Goal: Task Accomplishment & Management: Complete application form

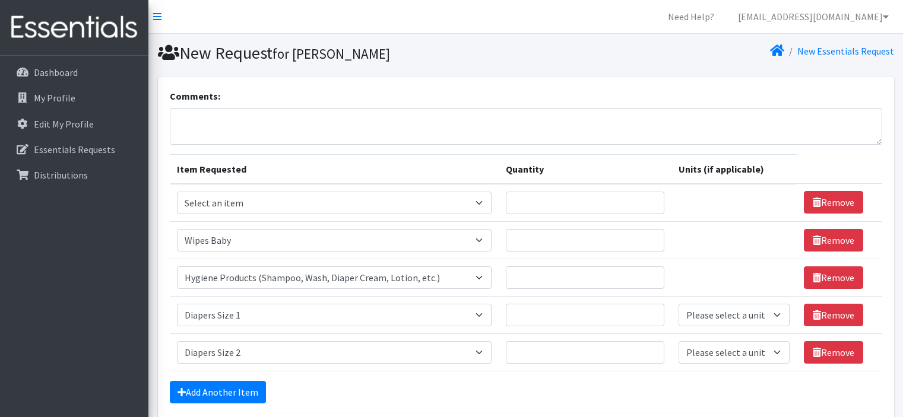
select select "1929"
select select "5659"
select select "1964"
select select "1965"
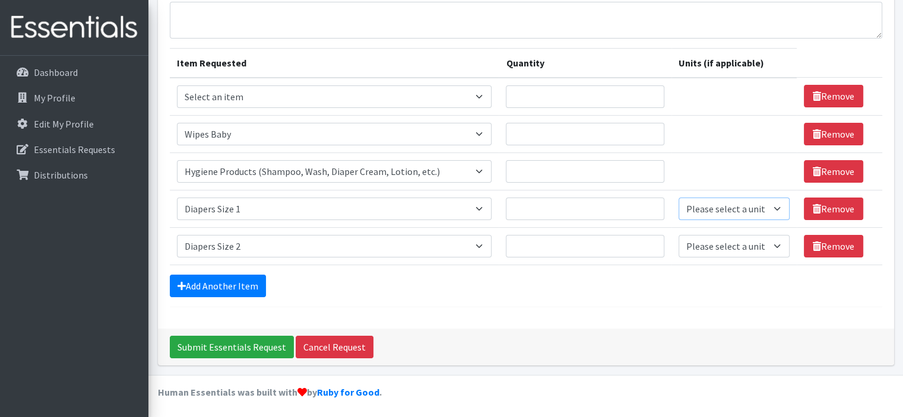
click at [740, 211] on select "Please select a unit units Packs" at bounding box center [734, 209] width 112 height 23
click at [224, 287] on link "Add Another Item" at bounding box center [218, 286] width 96 height 23
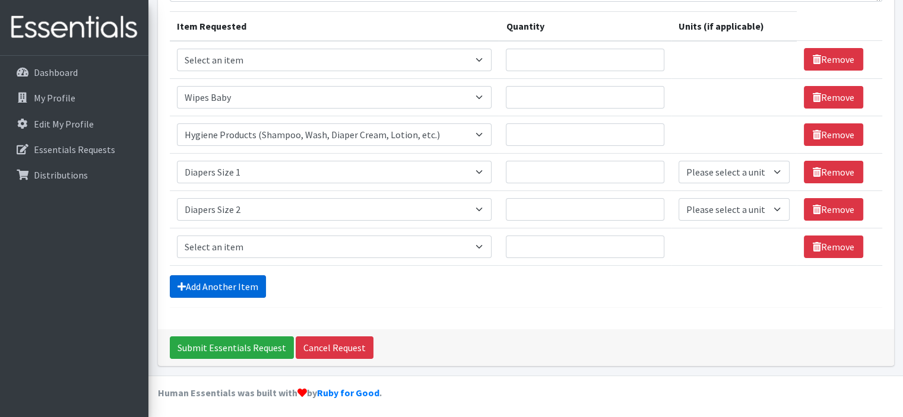
scroll to position [144, 0]
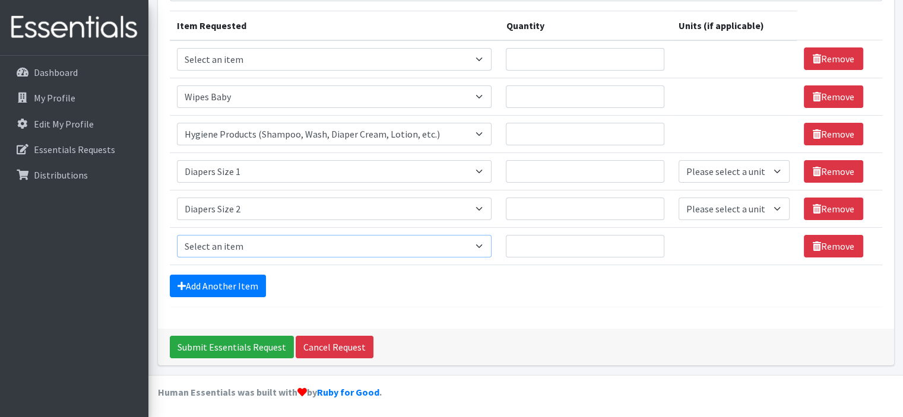
click at [477, 245] on select "Select an item # of Children this order will serve # of Individuals Living in H…" at bounding box center [334, 246] width 315 height 23
click at [575, 307] on div "Comments: Item Requested Quantity Units (if applicable) Item Requested Select a…" at bounding box center [526, 131] width 736 height 395
click at [323, 249] on select "Select an item # of Children this order will serve # of Individuals Living in H…" at bounding box center [334, 246] width 315 height 23
select select "1929"
click at [177, 235] on select "Select an item # of Children this order will serve # of Individuals Living in H…" at bounding box center [334, 246] width 315 height 23
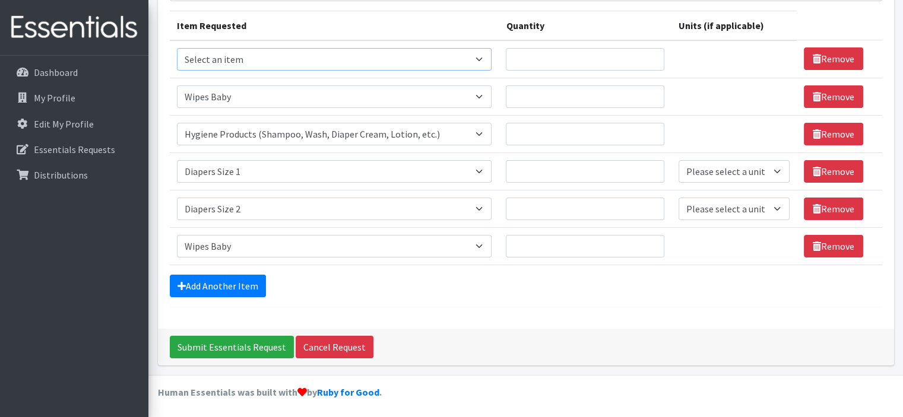
click at [280, 66] on select "Select an item # of Children this order will serve # of Individuals Living in H…" at bounding box center [334, 59] width 315 height 23
select select "6076"
click at [177, 48] on select "Select an item # of Children this order will serve # of Individuals Living in H…" at bounding box center [334, 59] width 315 height 23
click at [298, 91] on select "Select an item # of Children this order will serve # of Individuals Living in H…" at bounding box center [334, 96] width 315 height 23
select select "6076"
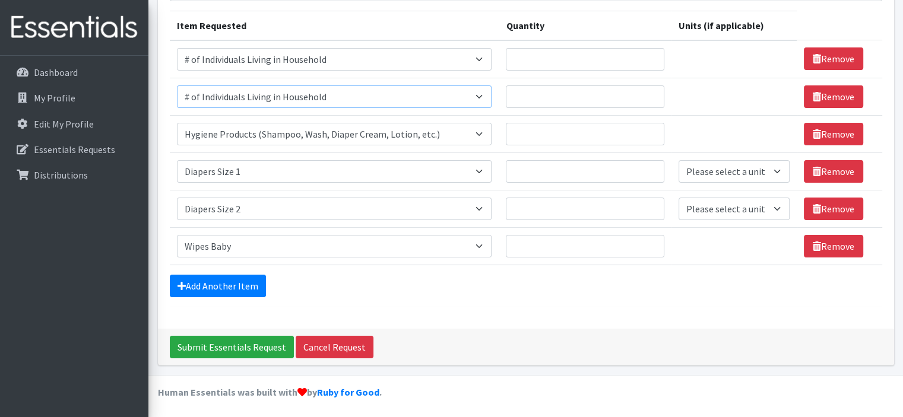
click at [177, 85] on select "Select an item # of Children this order will serve # of Individuals Living in H…" at bounding box center [334, 96] width 315 height 23
click at [521, 302] on form "Comments: Item Requested Quantity Units (if applicable) Item Requested Select a…" at bounding box center [526, 126] width 712 height 362
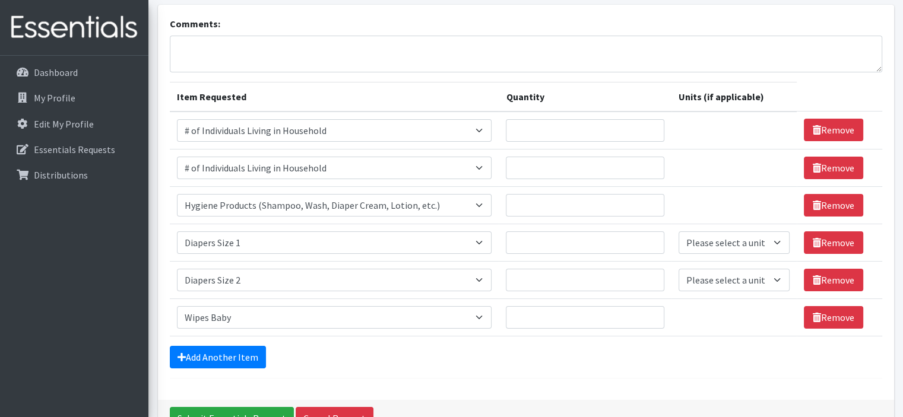
scroll to position [0, 0]
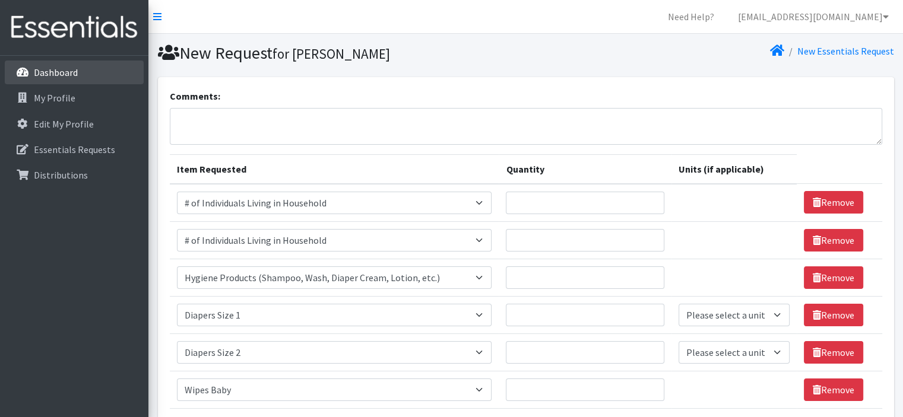
click at [74, 76] on p "Dashboard" at bounding box center [56, 72] width 44 height 12
click at [699, 304] on select "Please select a unit units Packs" at bounding box center [734, 315] width 112 height 23
click at [744, 304] on select "Please select a unit units Packs" at bounding box center [734, 315] width 112 height 23
click at [660, 323] on form "Comments: Item Requested Quantity Units (if applicable) Item Requested Select a…" at bounding box center [526, 270] width 712 height 362
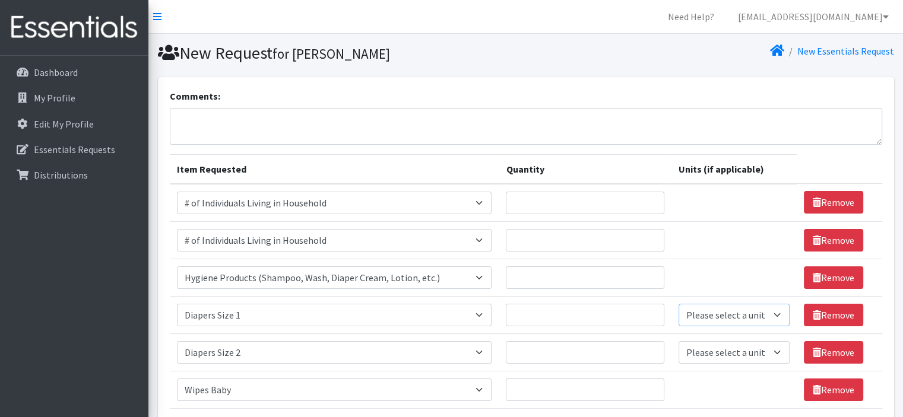
click at [772, 304] on select "Please select a unit units Packs" at bounding box center [734, 315] width 112 height 23
select select
click at [678, 304] on select "Please select a unit units Packs" at bounding box center [734, 315] width 112 height 23
click at [755, 341] on select "Please select a unit units Packs" at bounding box center [734, 352] width 112 height 23
select select
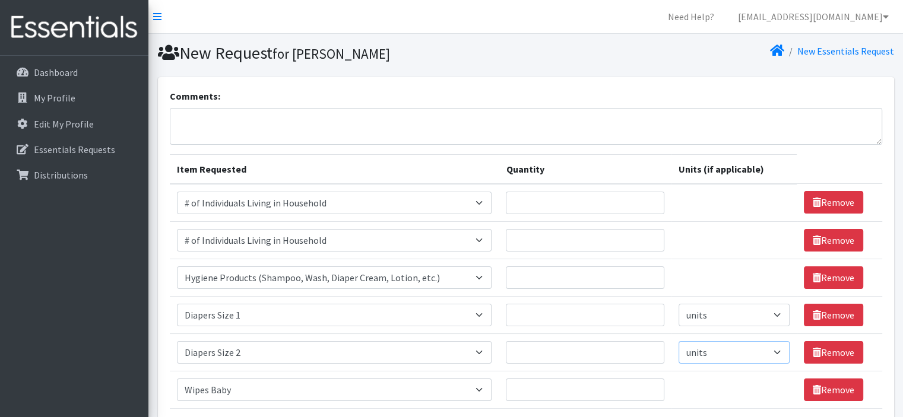
click at [678, 341] on select "Please select a unit units Packs" at bounding box center [734, 352] width 112 height 23
click at [716, 312] on div "Comments: Item Requested Quantity Units (if applicable) Item Requested Select a…" at bounding box center [526, 274] width 736 height 395
click at [755, 304] on select "Please select a unit units Packs" at bounding box center [734, 315] width 112 height 23
select select "Pack"
click at [678, 304] on select "Please select a unit units Packs" at bounding box center [734, 315] width 112 height 23
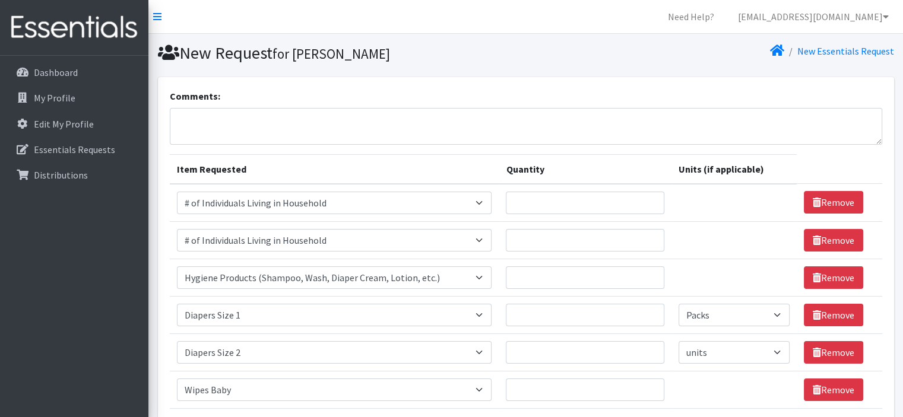
click at [702, 371] on td "Unit units" at bounding box center [734, 389] width 126 height 37
click at [733, 341] on select "Please select a unit units Packs" at bounding box center [734, 352] width 112 height 23
select select "Pack"
click at [678, 341] on select "Please select a unit units Packs" at bounding box center [734, 352] width 112 height 23
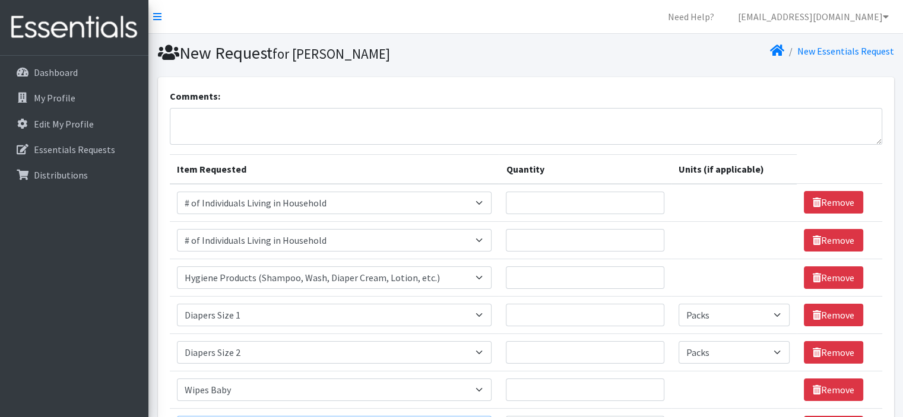
click at [430, 322] on div "Comments: Item Requested Quantity Units (if applicable) Item Requested Select a…" at bounding box center [526, 293] width 736 height 433
click at [612, 192] on input "Quantity" at bounding box center [585, 203] width 158 height 23
type input "45"
click at [584, 229] on input "Quantity" at bounding box center [585, 240] width 158 height 23
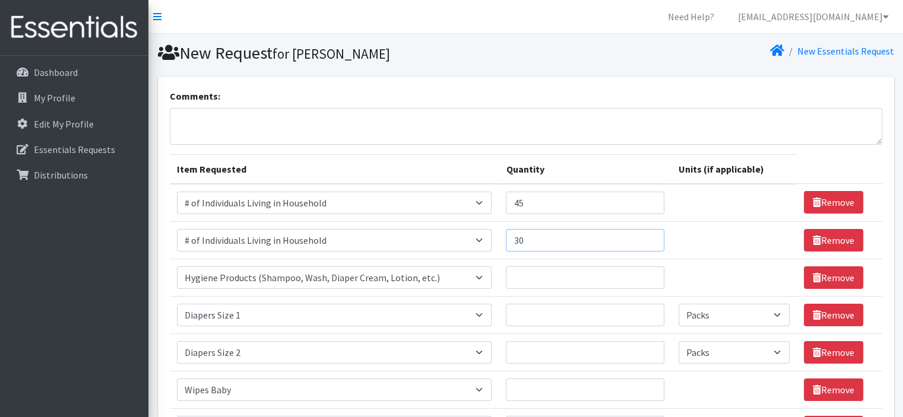
type input "30"
click at [552, 267] on input "Quantity" at bounding box center [585, 278] width 158 height 23
type input "45"
click at [569, 304] on input "Quantity" at bounding box center [585, 315] width 158 height 23
type input "15"
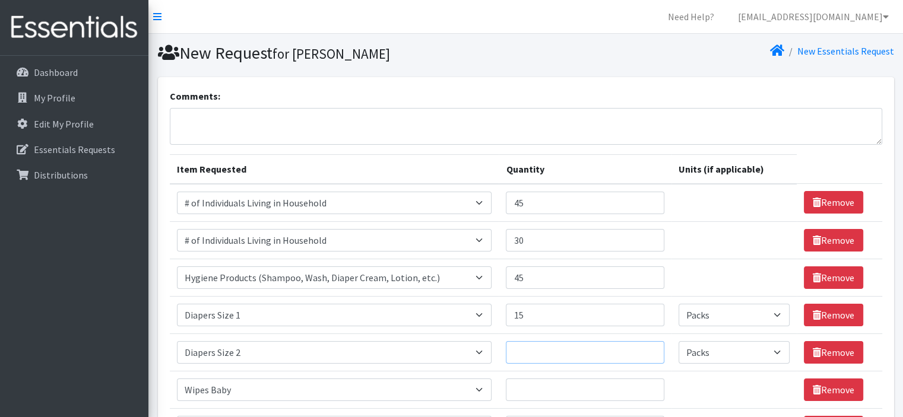
click at [546, 341] on input "Quantity" at bounding box center [585, 352] width 158 height 23
type input "15"
click at [535, 379] on input "Quantity" at bounding box center [585, 390] width 158 height 23
type input "30"
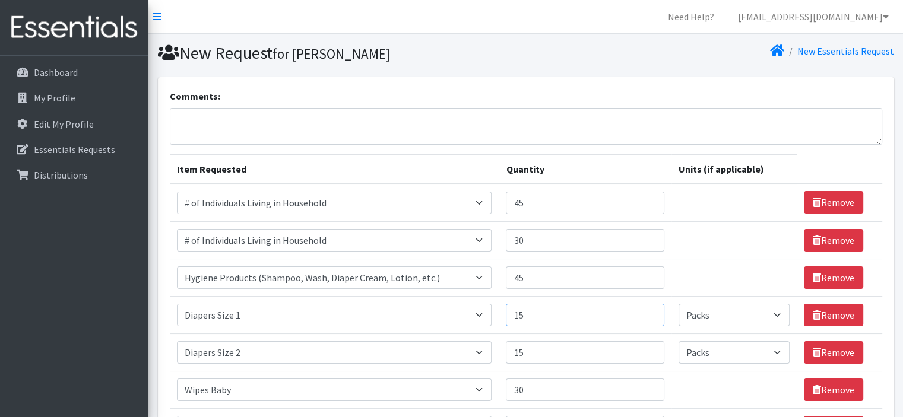
click at [529, 304] on input "15" at bounding box center [585, 315] width 158 height 23
click at [714, 371] on td "Unit units" at bounding box center [734, 389] width 126 height 37
click at [563, 297] on form "Comments: Item Requested Quantity Units (if applicable) Item Requested Select a…" at bounding box center [526, 288] width 712 height 399
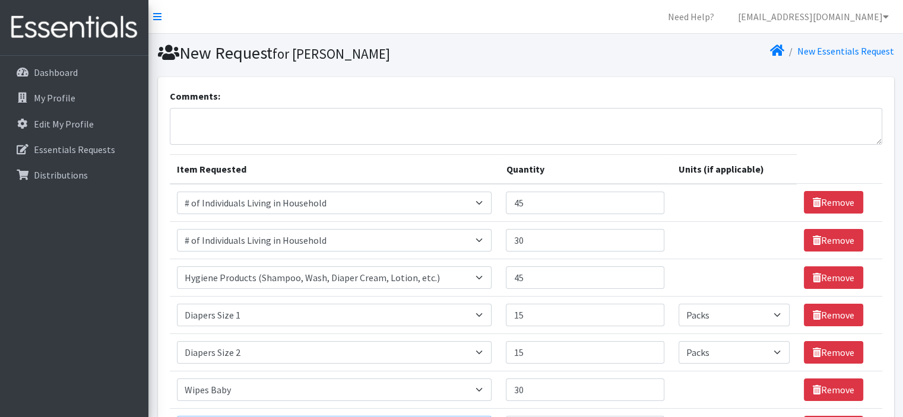
select select "5772"
type input "1"
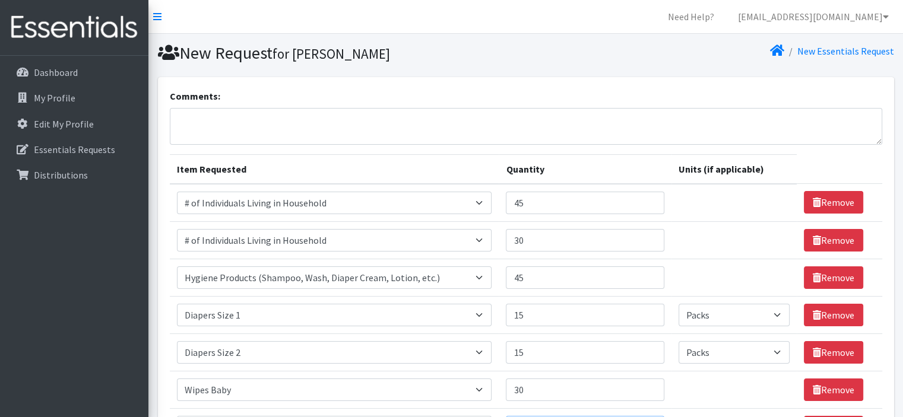
type input "10"
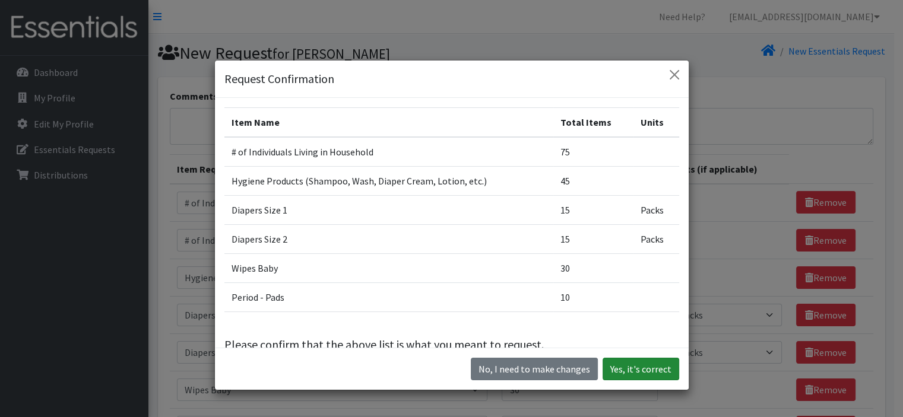
click at [624, 358] on button "Yes, it's correct" at bounding box center [640, 369] width 77 height 23
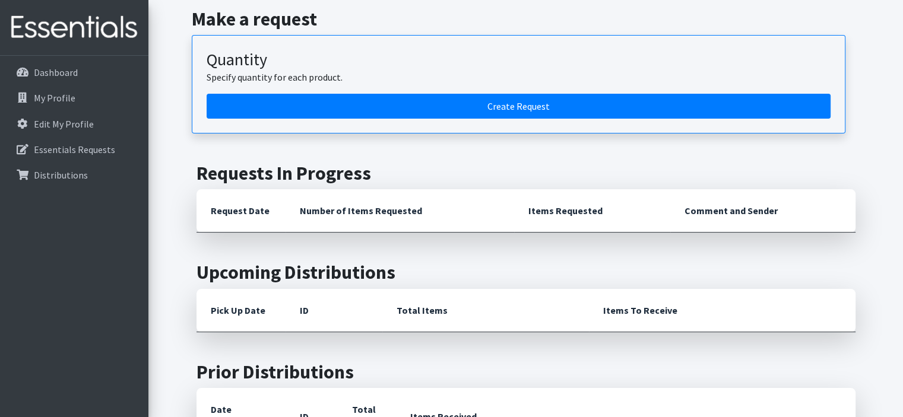
scroll to position [297, 0]
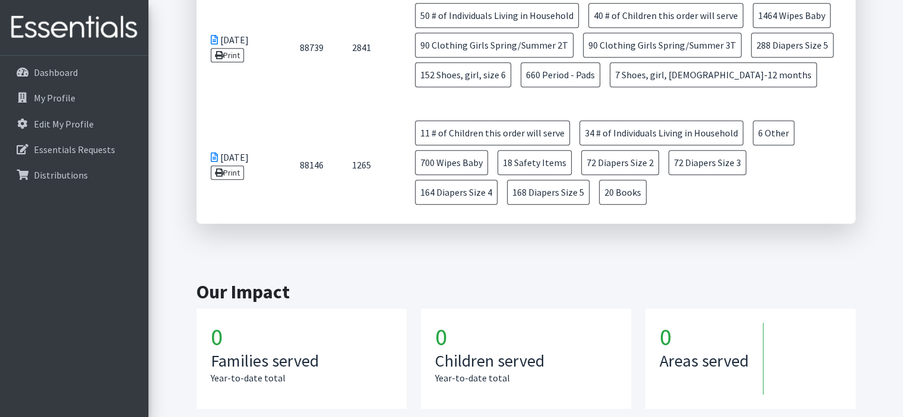
scroll to position [1037, 0]
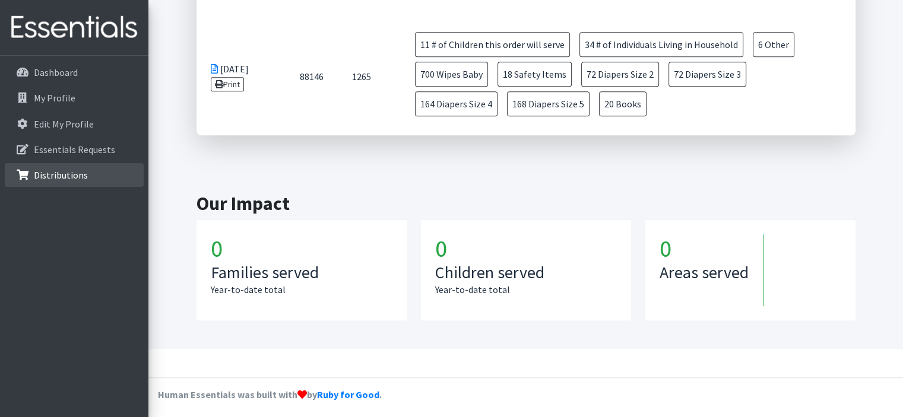
click at [52, 177] on p "Distributions" at bounding box center [61, 175] width 54 height 12
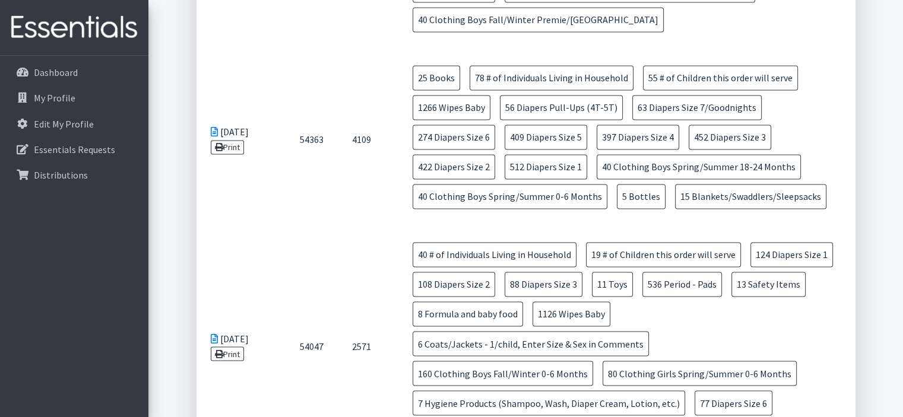
scroll to position [6529, 0]
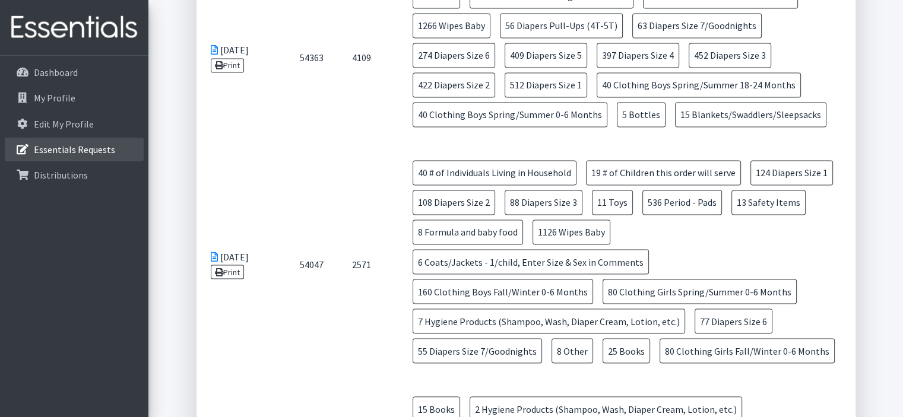
click at [56, 148] on p "Essentials Requests" at bounding box center [74, 150] width 81 height 12
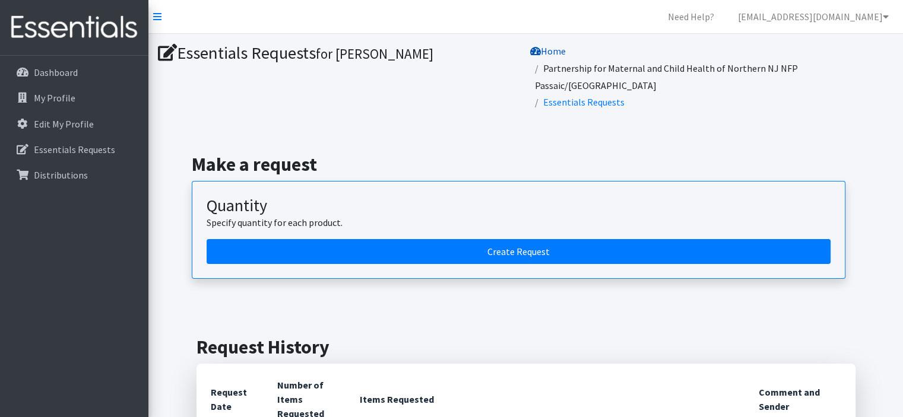
click at [558, 54] on link "Home" at bounding box center [548, 51] width 36 height 12
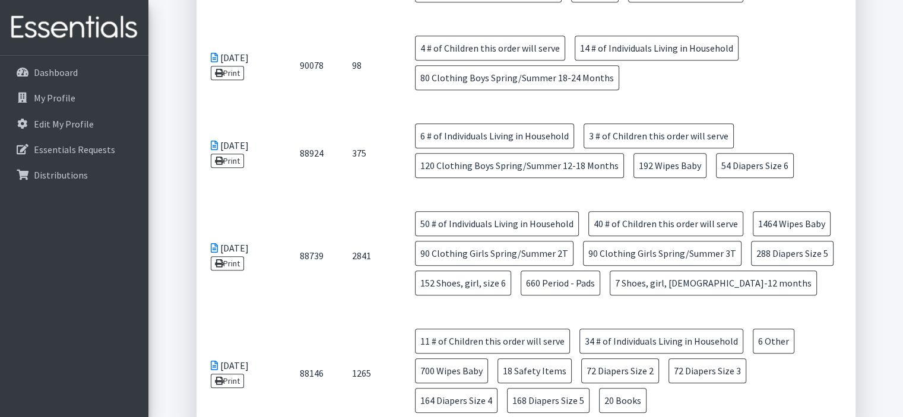
scroll to position [265, 0]
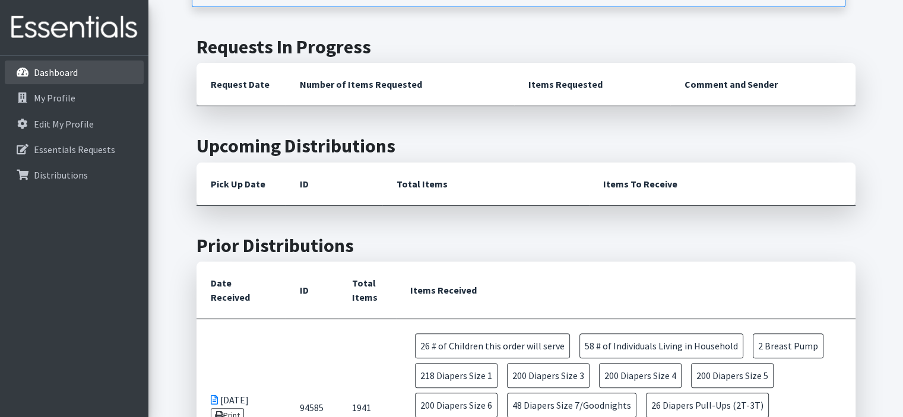
click at [34, 77] on p "Dashboard" at bounding box center [56, 72] width 44 height 12
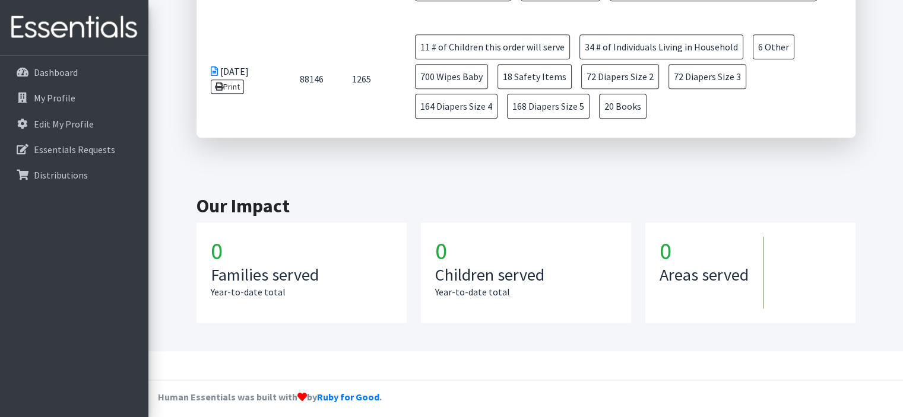
scroll to position [1037, 0]
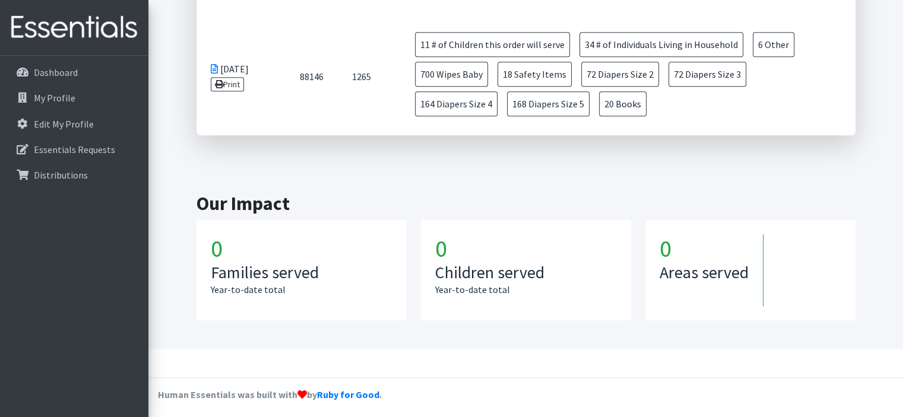
click at [50, 35] on img at bounding box center [74, 28] width 139 height 40
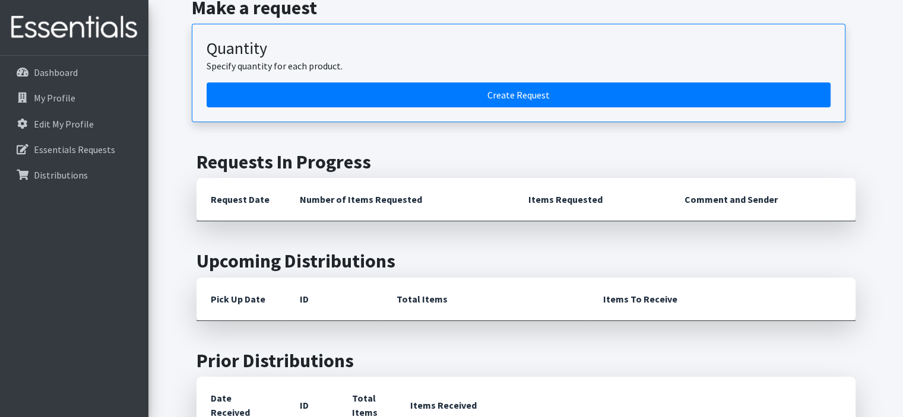
scroll to position [147, 0]
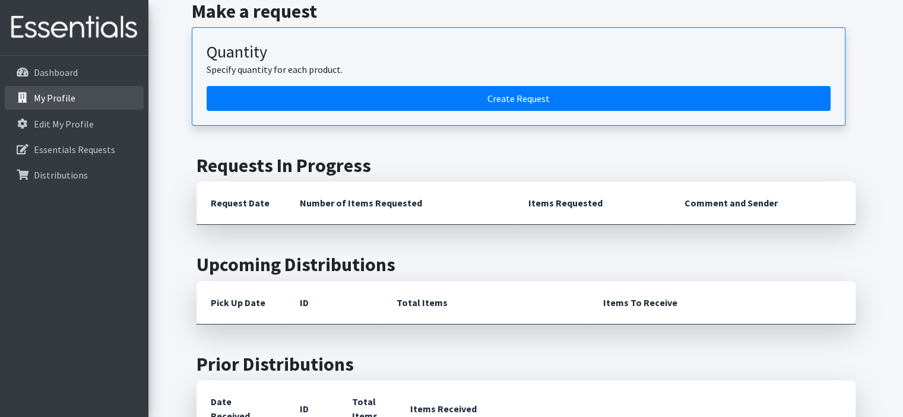
click at [49, 97] on p "My Profile" at bounding box center [55, 98] width 42 height 12
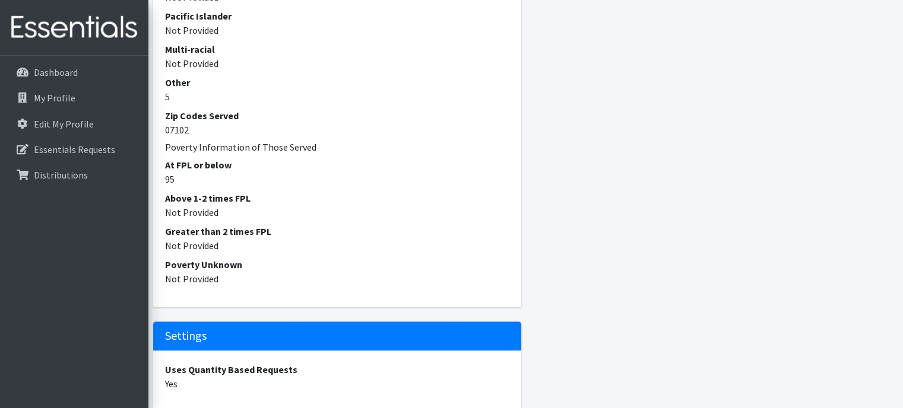
scroll to position [942, 0]
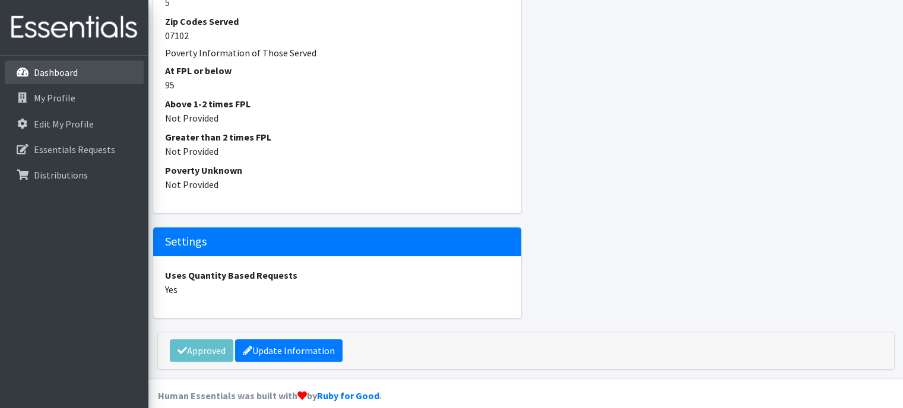
click at [68, 72] on p "Dashboard" at bounding box center [56, 72] width 44 height 12
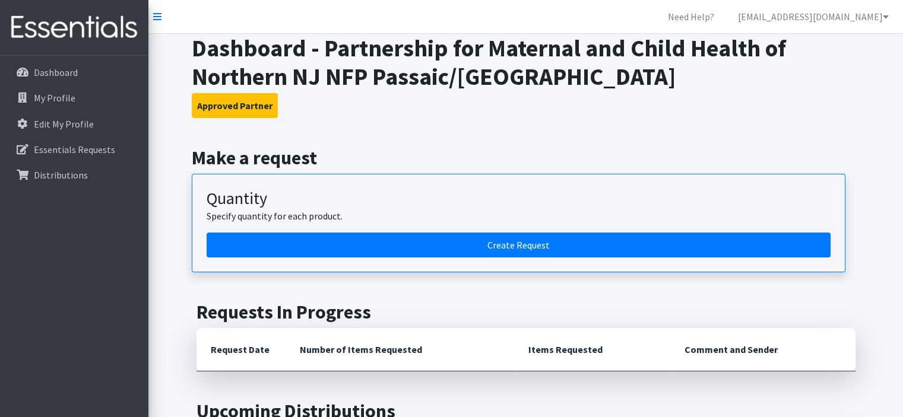
scroll to position [237, 0]
